Goal: Task Accomplishment & Management: Use online tool/utility

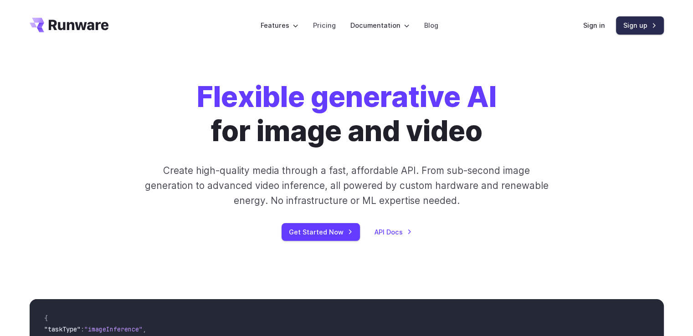
click at [635, 27] on link "Sign up" at bounding box center [640, 25] width 48 height 18
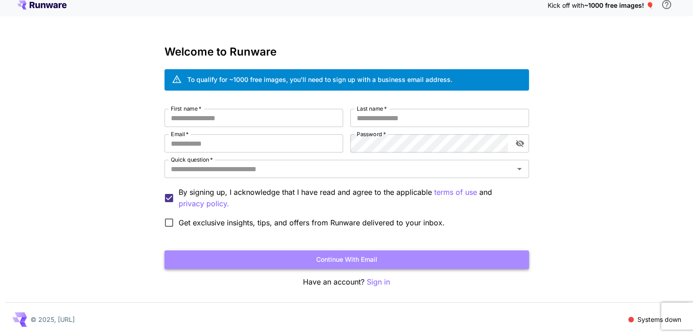
click at [290, 255] on button "Continue with email" at bounding box center [346, 260] width 364 height 19
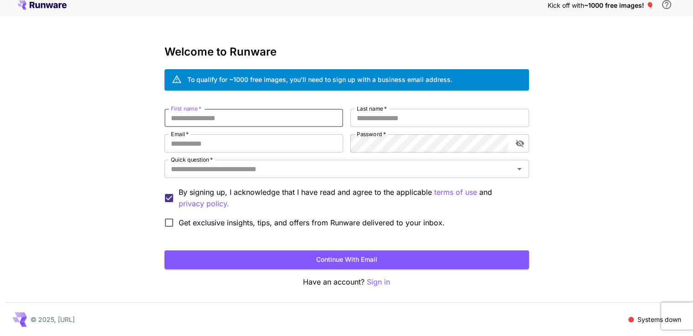
click at [243, 122] on input "First name   *" at bounding box center [253, 118] width 179 height 18
type input "*****"
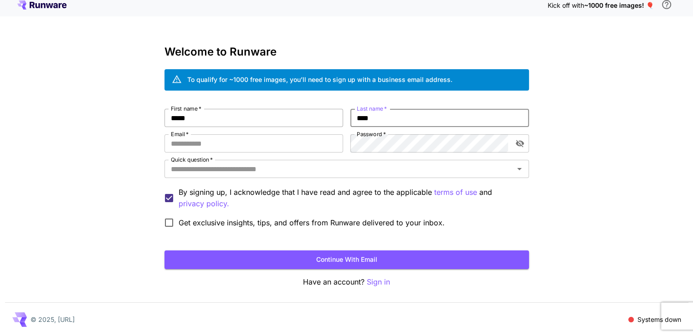
type input "****"
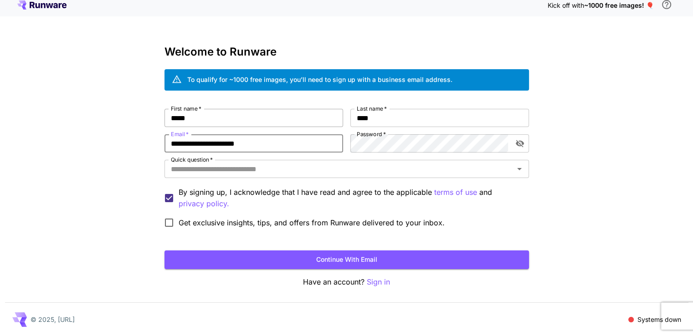
type input "**********"
click at [520, 174] on button "Open" at bounding box center [519, 169] width 13 height 13
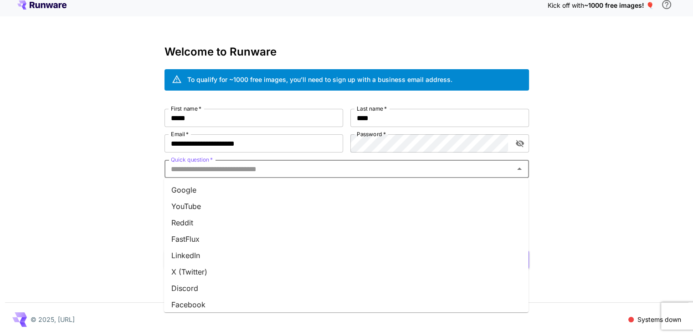
click at [244, 203] on li "YouTube" at bounding box center [346, 206] width 364 height 16
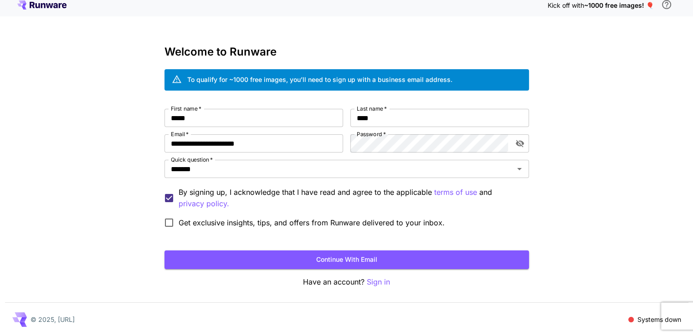
click at [195, 222] on span "Get exclusive insights, tips, and offers from Runware delivered to your inbox." at bounding box center [312, 222] width 266 height 11
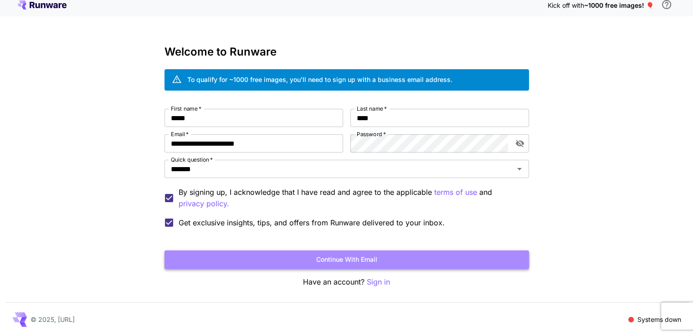
click at [254, 254] on button "Continue with email" at bounding box center [346, 260] width 364 height 19
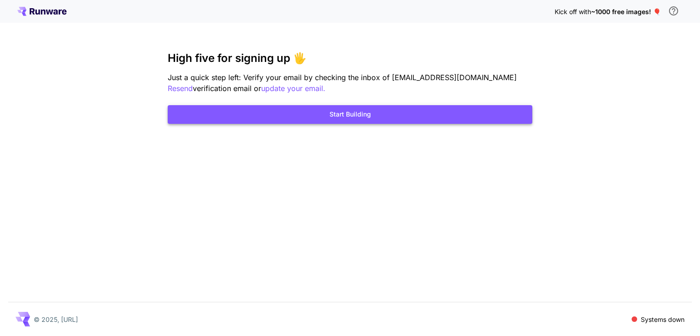
click at [359, 119] on button "Start Building" at bounding box center [350, 114] width 364 height 19
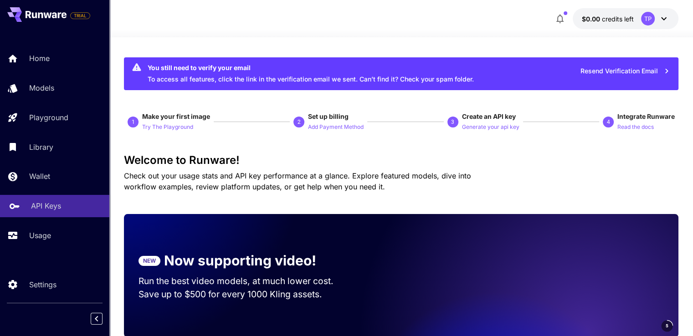
click at [57, 211] on p "API Keys" at bounding box center [46, 205] width 30 height 11
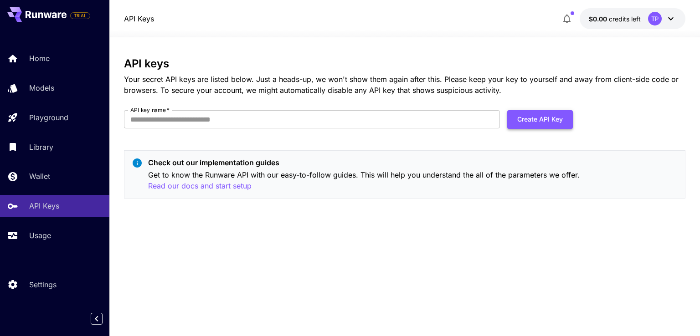
click at [530, 122] on button "Create API Key" at bounding box center [540, 119] width 66 height 19
type input "*********"
click at [512, 119] on button "Create API Key" at bounding box center [540, 119] width 66 height 19
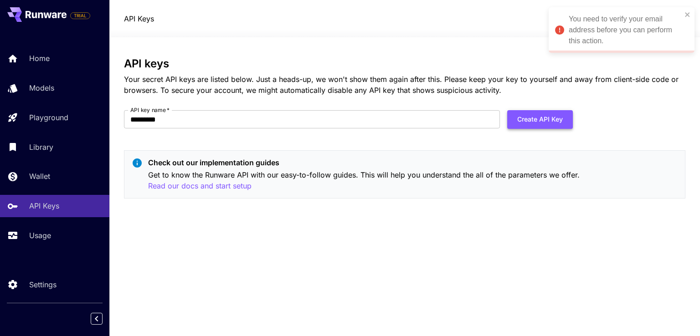
click at [556, 123] on button "Create API Key" at bounding box center [540, 119] width 66 height 19
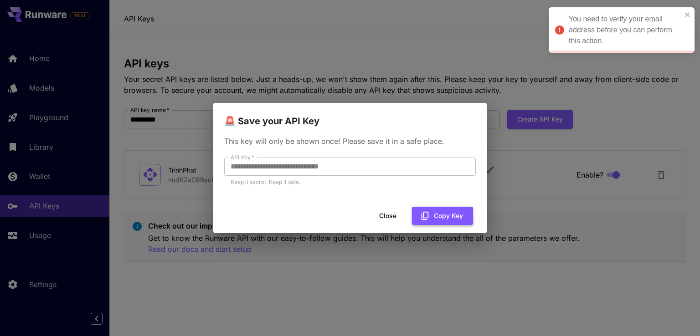
click at [440, 215] on button "Copy Key" at bounding box center [442, 216] width 61 height 19
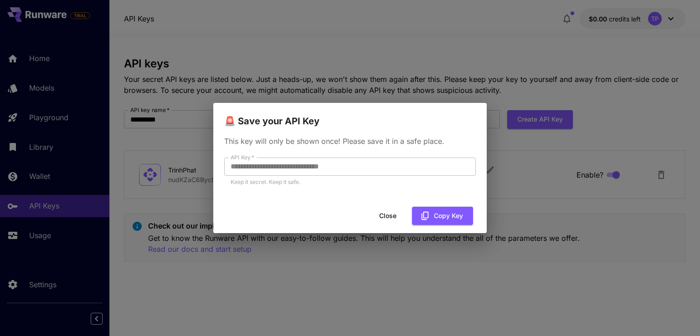
click at [550, 233] on div "**********" at bounding box center [350, 168] width 700 height 336
click at [288, 53] on div "**********" at bounding box center [350, 168] width 700 height 336
click at [391, 216] on button "Close" at bounding box center [387, 216] width 41 height 19
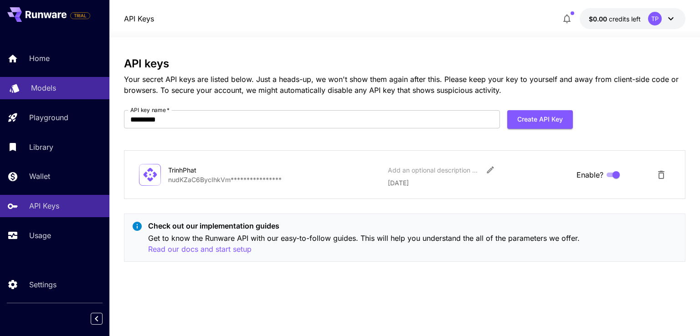
click at [57, 87] on div "Models" at bounding box center [66, 87] width 71 height 11
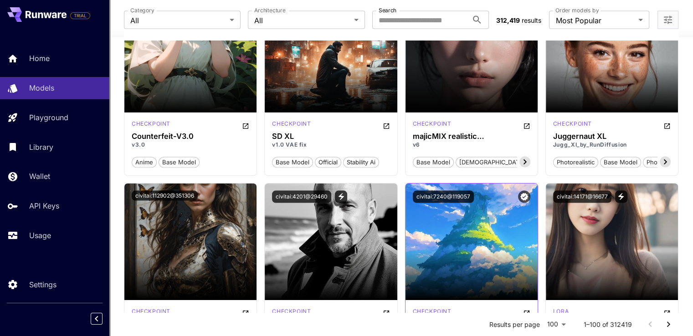
scroll to position [1867, 0]
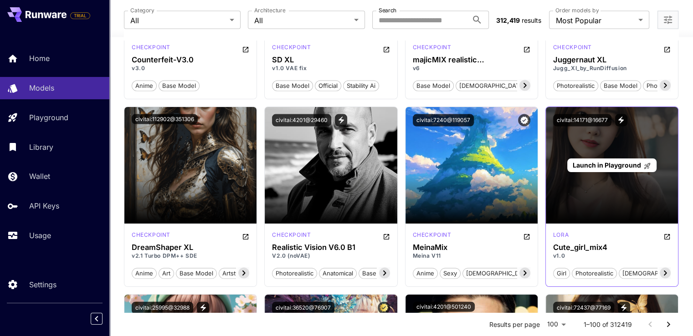
click at [601, 182] on div "Launch in Playground" at bounding box center [612, 165] width 132 height 117
click at [603, 168] on p "Launch in Playground" at bounding box center [611, 165] width 79 height 10
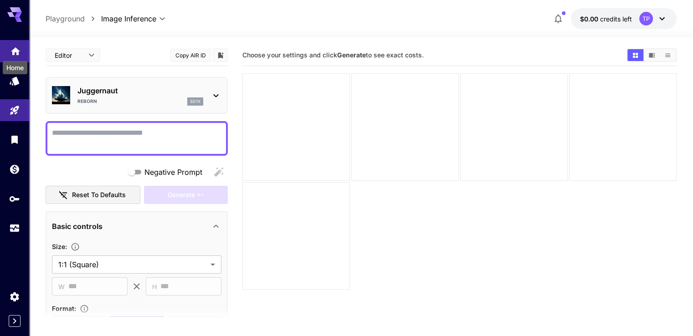
click at [16, 55] on div "Home" at bounding box center [15, 65] width 26 height 20
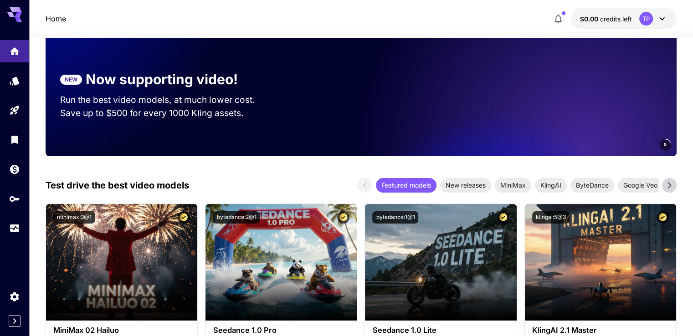
scroll to position [182, 0]
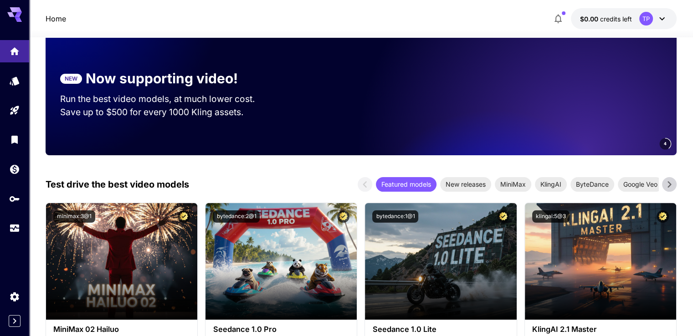
click at [22, 15] on div at bounding box center [14, 11] width 29 height 22
click at [17, 16] on icon at bounding box center [18, 14] width 7 height 5
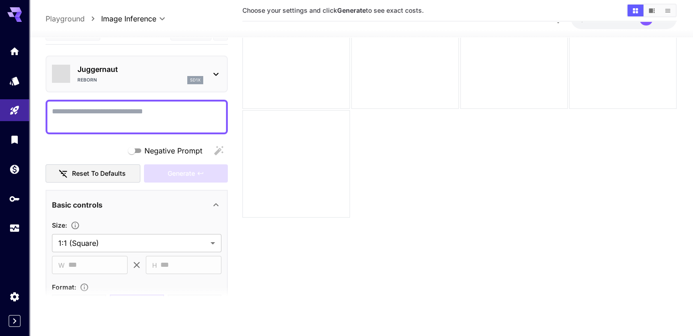
scroll to position [72, 0]
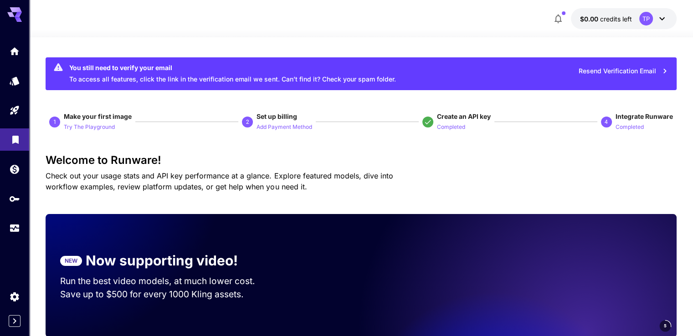
click at [18, 143] on icon "Library" at bounding box center [15, 137] width 11 height 11
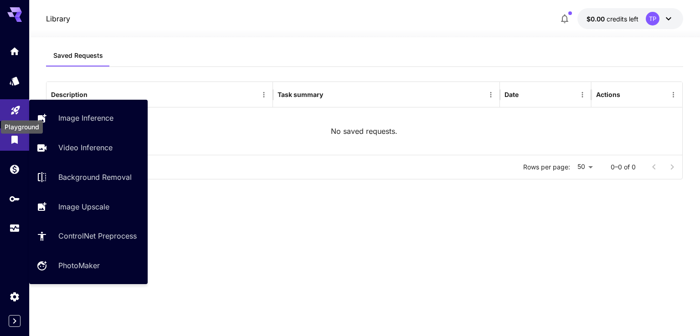
click at [13, 106] on icon "Playground" at bounding box center [15, 107] width 9 height 9
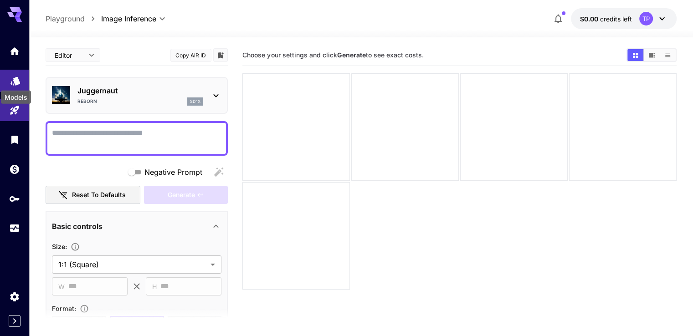
click at [15, 78] on icon "Models" at bounding box center [15, 78] width 10 height 9
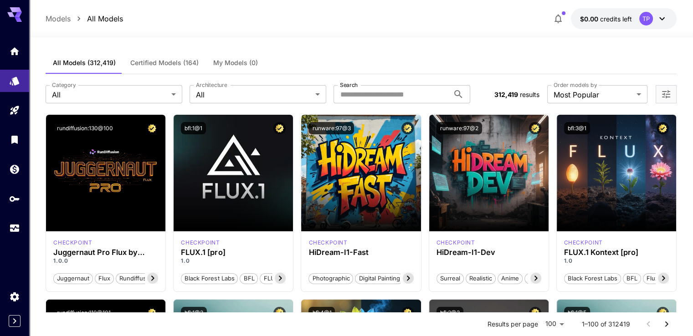
click at [174, 70] on button "Certified Models (164)" at bounding box center [164, 63] width 83 height 22
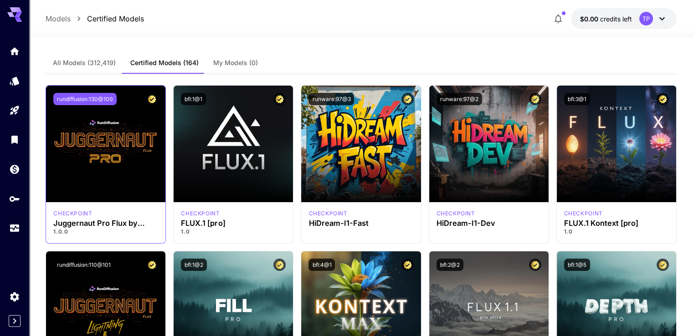
click at [87, 103] on button "rundiffusion:130@100" at bounding box center [84, 99] width 63 height 12
